Goal: Task Accomplishment & Management: Use online tool/utility

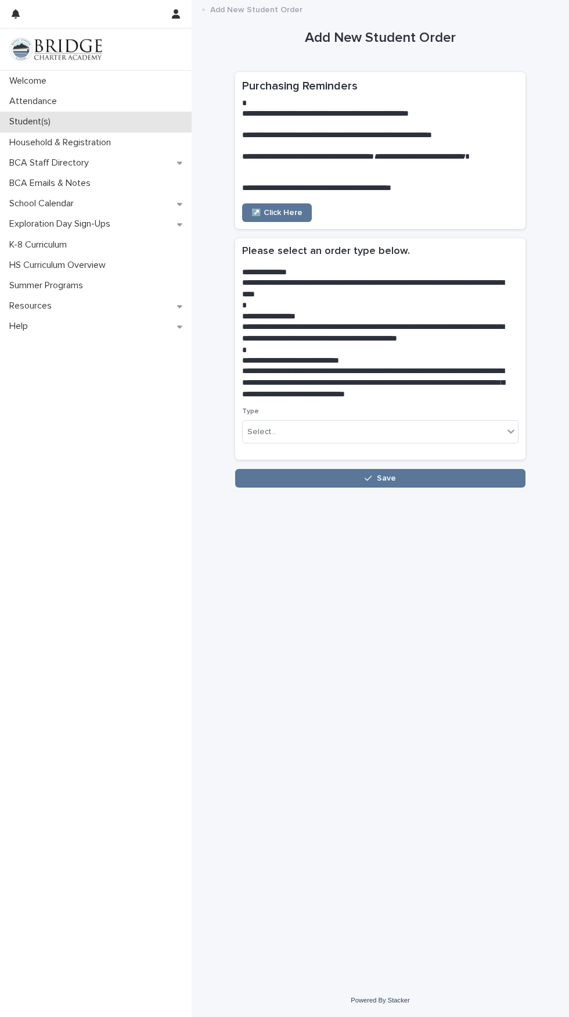
click at [54, 128] on div "Student(s)" at bounding box center [96, 122] width 192 height 20
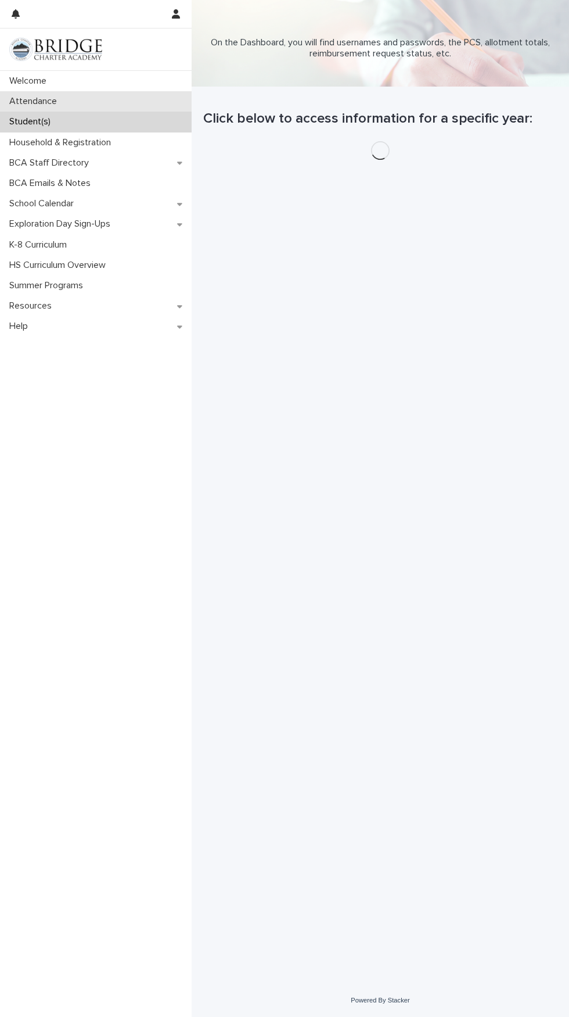
click at [55, 103] on p "Attendance" at bounding box center [36, 101] width 62 height 11
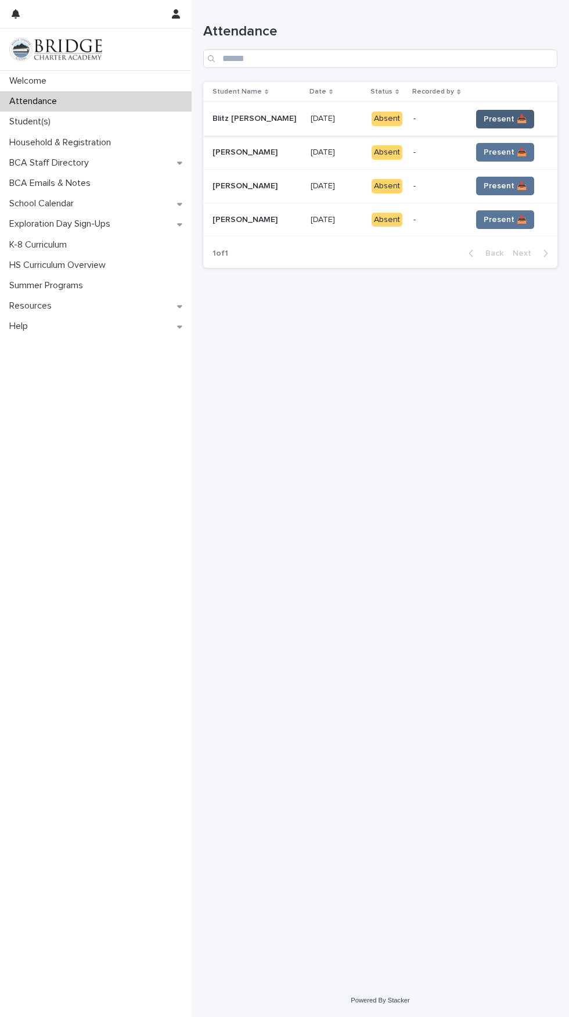
click at [511, 119] on span "Present 📥" at bounding box center [505, 119] width 43 height 12
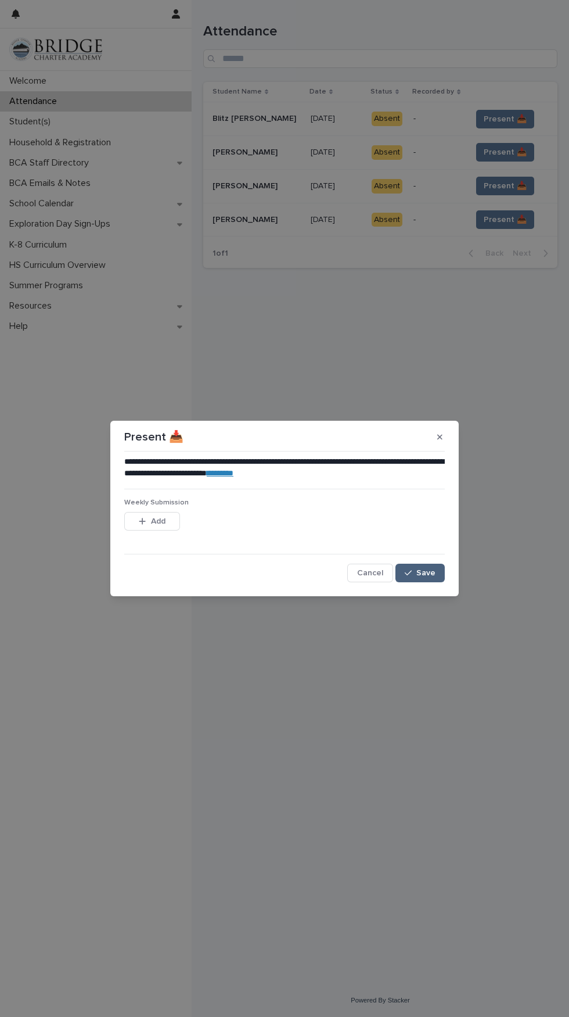
click at [437, 572] on button "Save" at bounding box center [420, 572] width 49 height 19
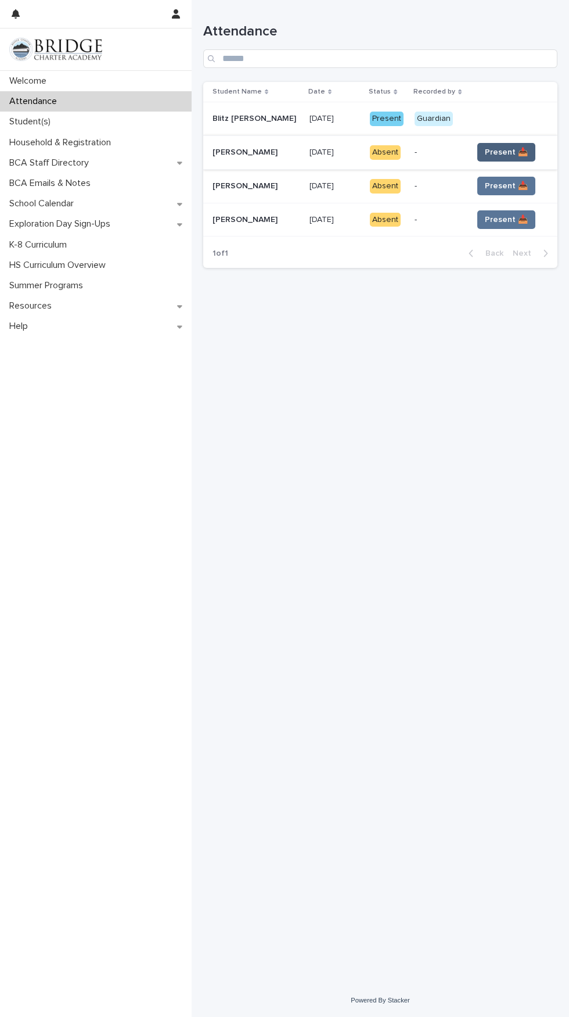
click at [509, 146] on span "Present 📥" at bounding box center [506, 152] width 43 height 12
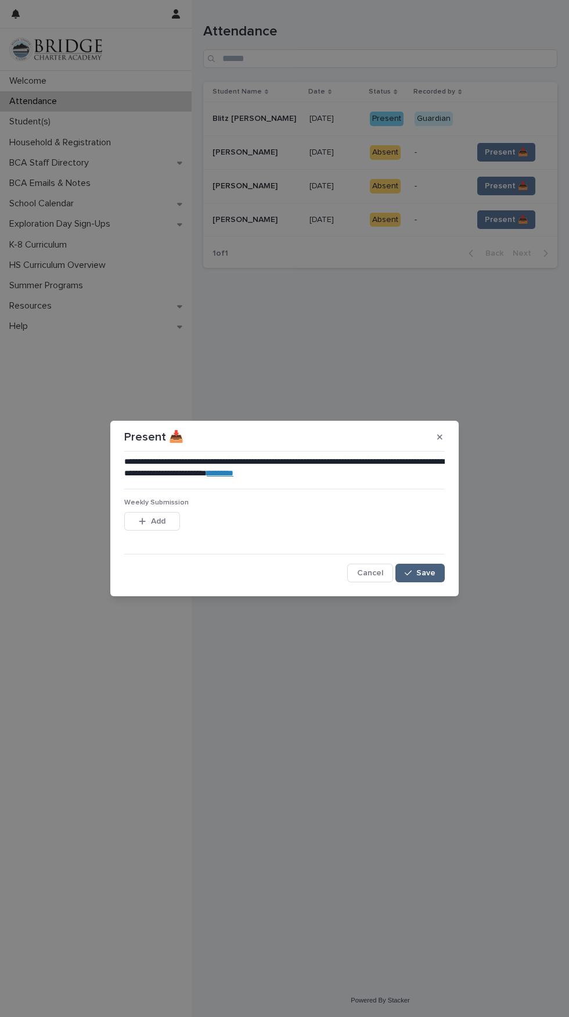
click at [440, 579] on button "Save" at bounding box center [420, 572] width 49 height 19
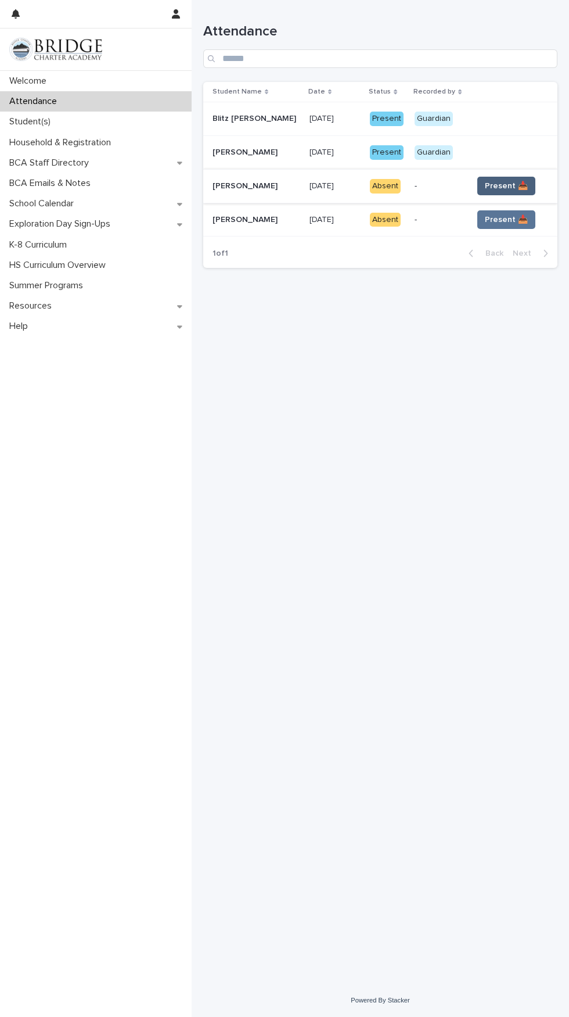
click at [507, 190] on span "Present 📥" at bounding box center [506, 186] width 43 height 12
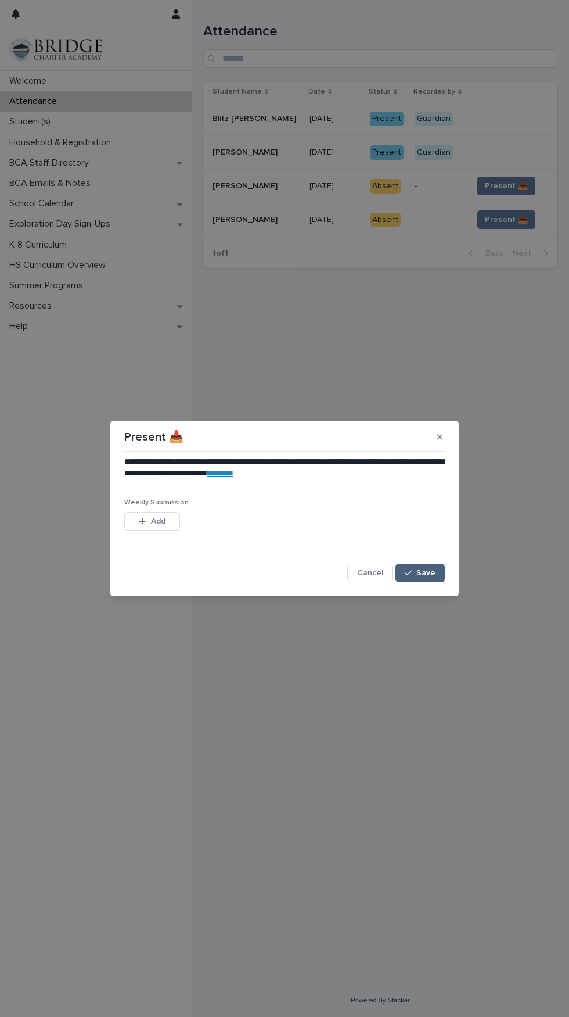
click at [435, 570] on span "Save" at bounding box center [425, 573] width 19 height 8
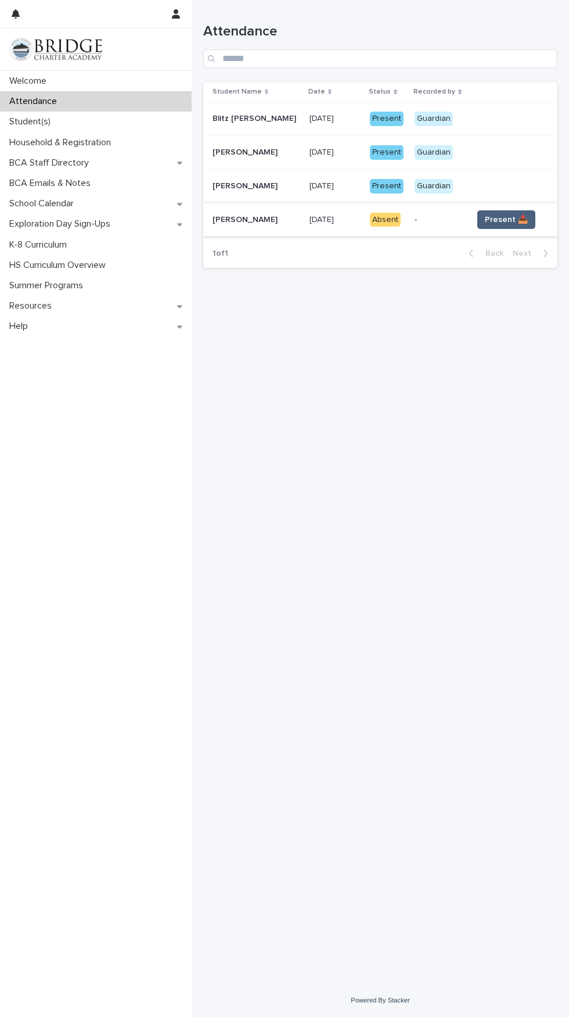
click at [499, 216] on span "Present 📥" at bounding box center [506, 220] width 43 height 12
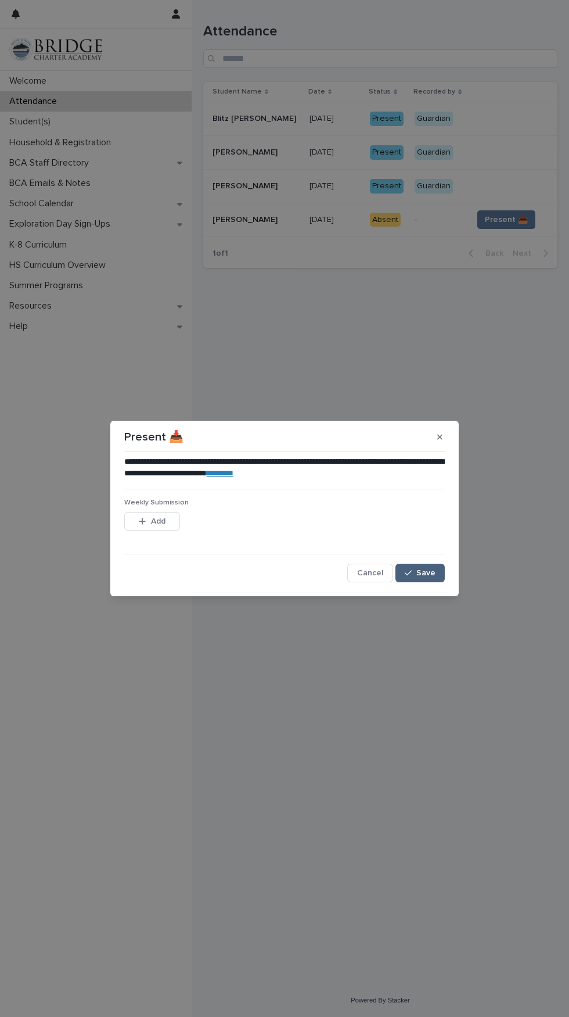
click at [442, 574] on button "Save" at bounding box center [420, 572] width 49 height 19
